Goal: Navigation & Orientation: Find specific page/section

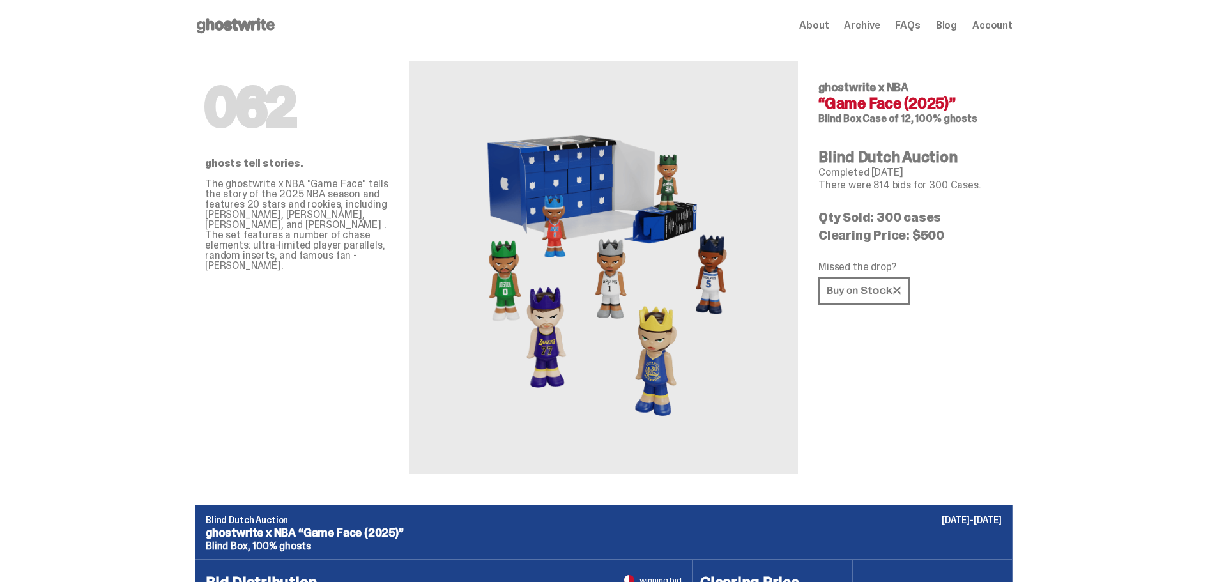
click at [233, 28] on use at bounding box center [236, 25] width 78 height 15
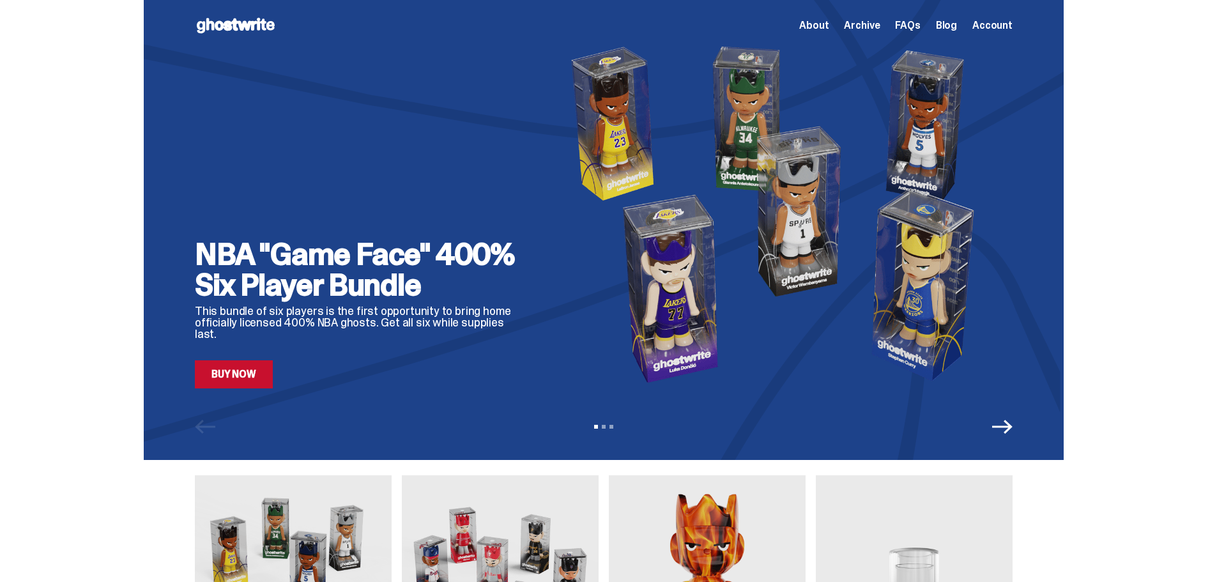
click at [866, 23] on span "Archive" at bounding box center [862, 25] width 36 height 10
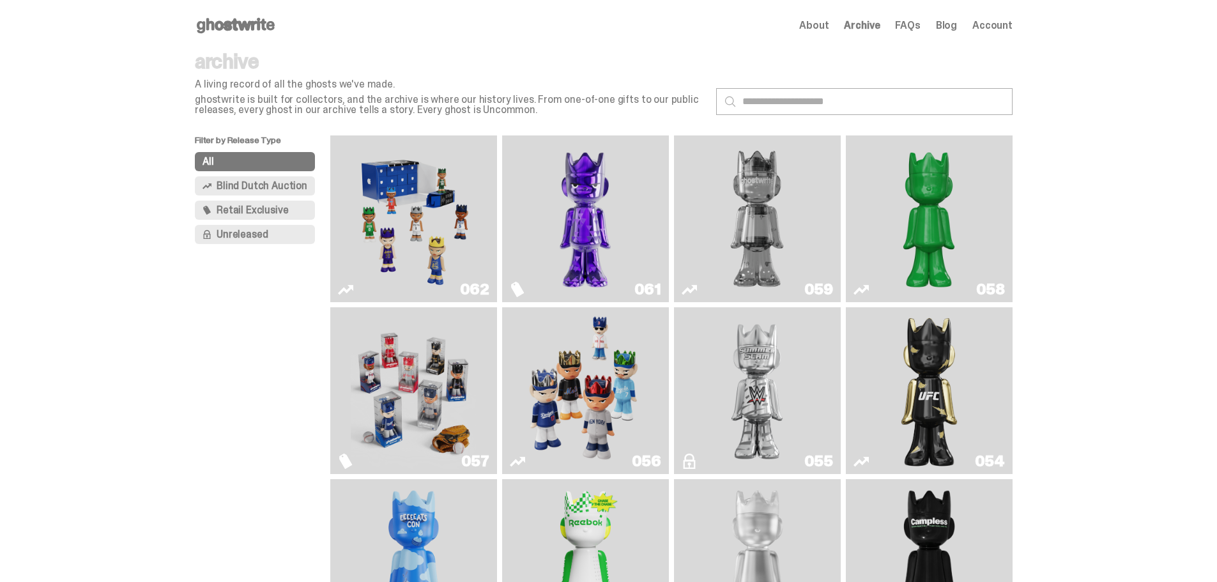
click at [449, 240] on img "Game Face (2025)" at bounding box center [413, 219] width 125 height 156
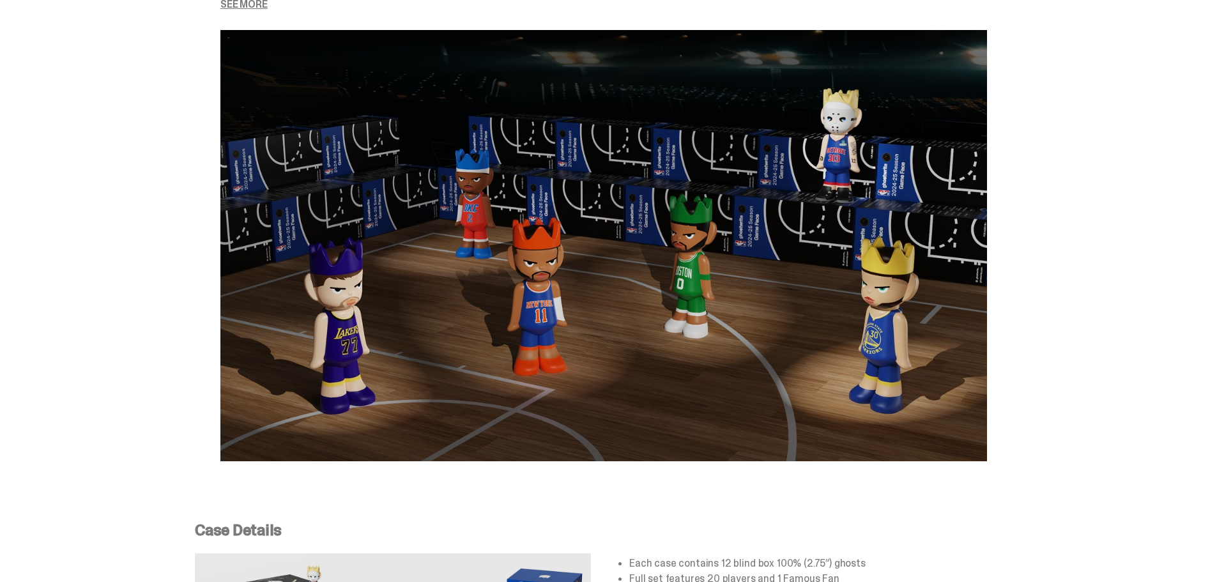
scroll to position [2120, 0]
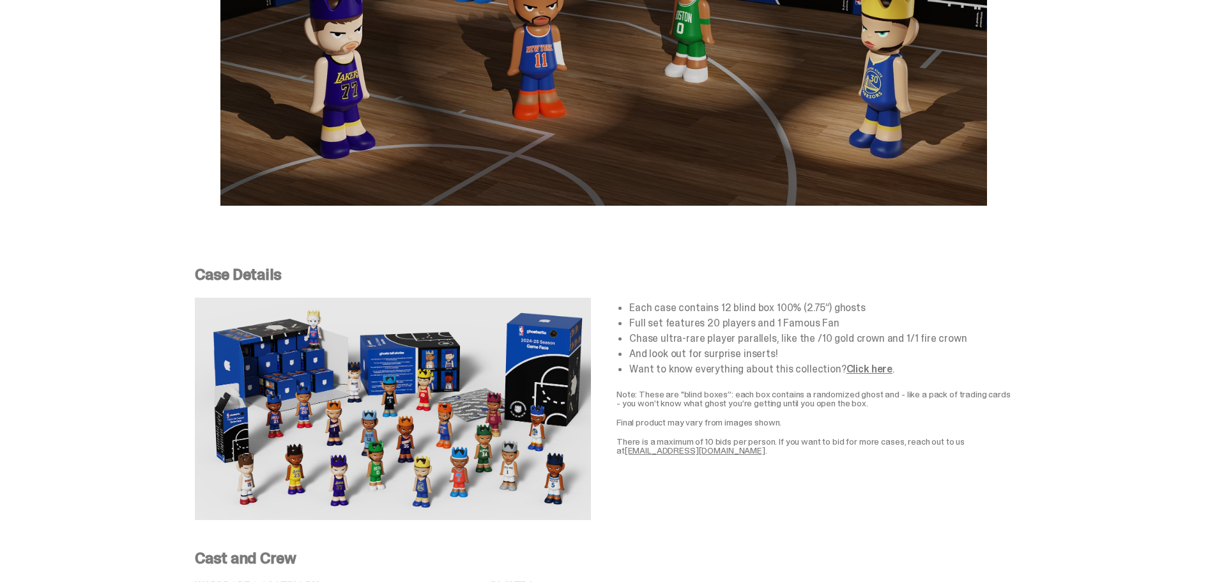
click at [865, 366] on link "Click here" at bounding box center [869, 368] width 46 height 13
